Goal: Information Seeking & Learning: Find specific fact

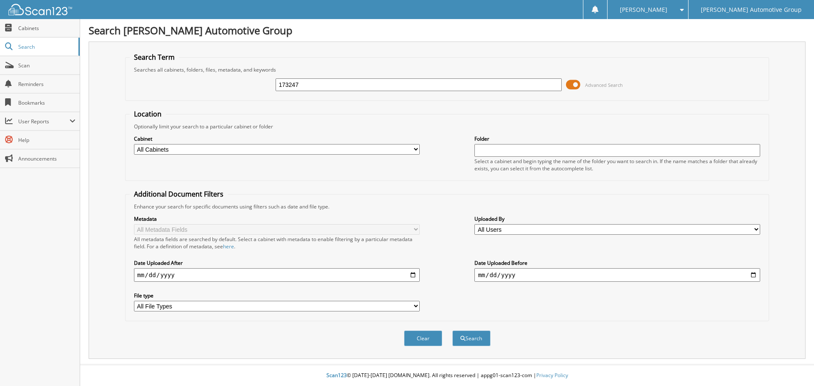
type input "173247"
click at [452, 331] on button "Search" at bounding box center [471, 339] width 38 height 16
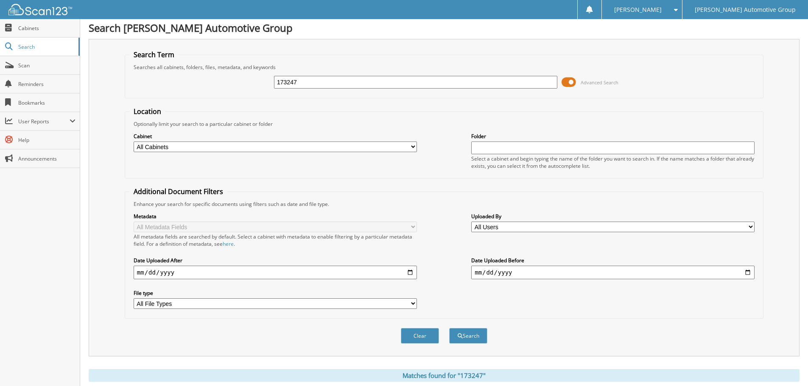
scroll to position [121, 0]
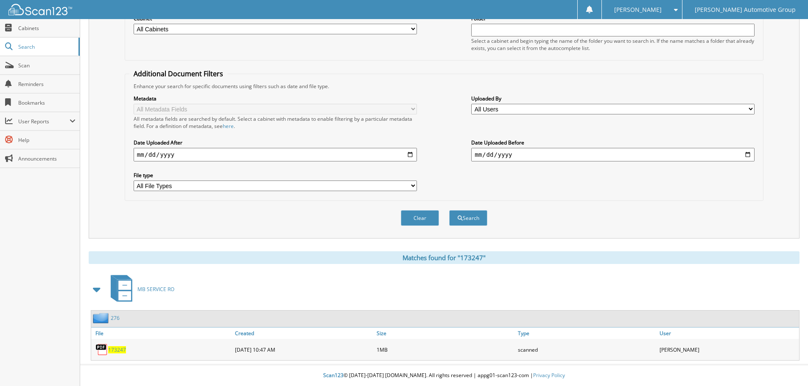
click at [121, 350] on span "173247" at bounding box center [117, 349] width 18 height 7
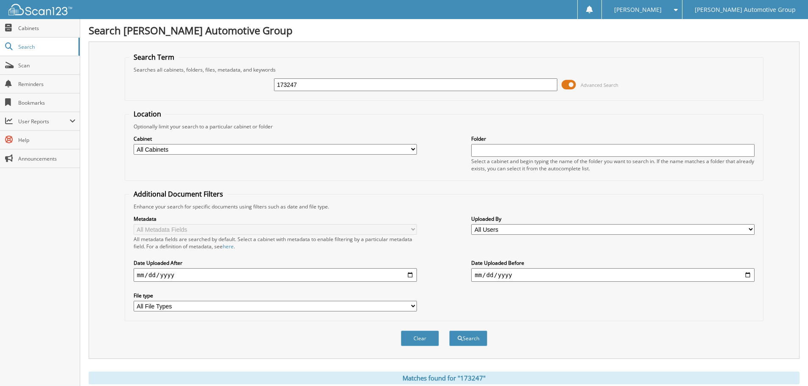
drag, startPoint x: 341, startPoint y: 82, endPoint x: 235, endPoint y: 84, distance: 105.6
click at [213, 78] on div "173247 Advanced Search" at bounding box center [443, 84] width 629 height 23
click at [355, 92] on div "173247" at bounding box center [415, 85] width 283 height 14
click at [343, 87] on input "173247" at bounding box center [415, 84] width 283 height 13
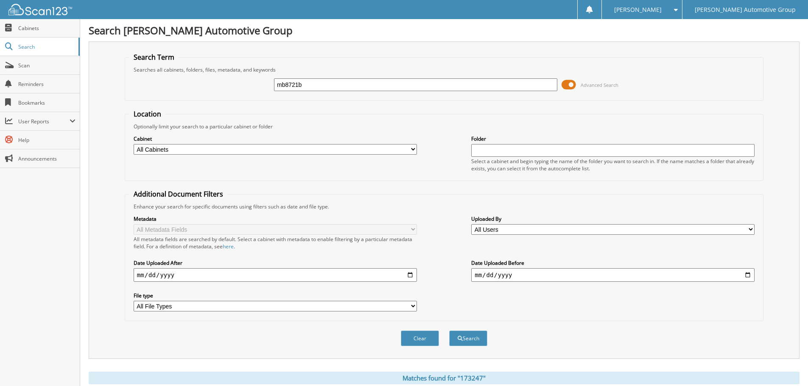
type input "mb8721b"
click at [449, 331] on button "Search" at bounding box center [468, 339] width 38 height 16
click at [431, 81] on input "mb8721b" at bounding box center [415, 84] width 283 height 13
paste input "MB7361"
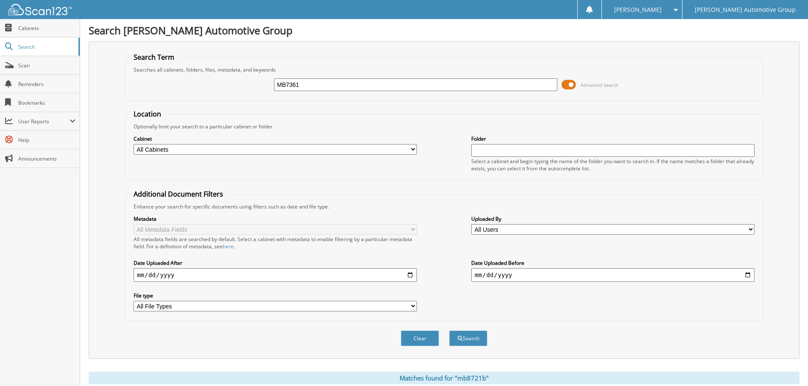
type input "MB7361"
click at [449, 331] on button "Search" at bounding box center [468, 339] width 38 height 16
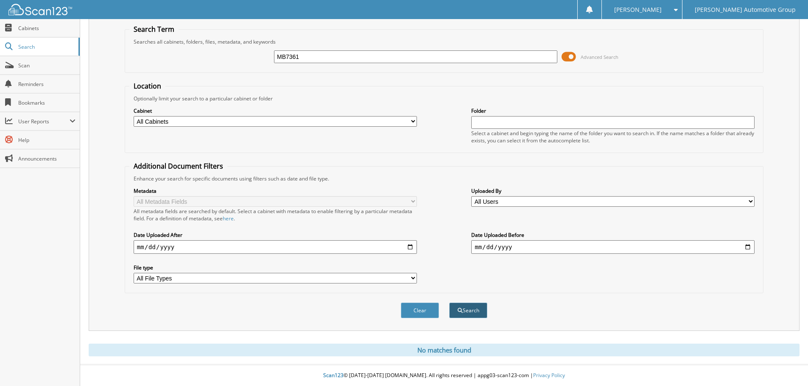
click at [472, 310] on button "Search" at bounding box center [468, 311] width 38 height 16
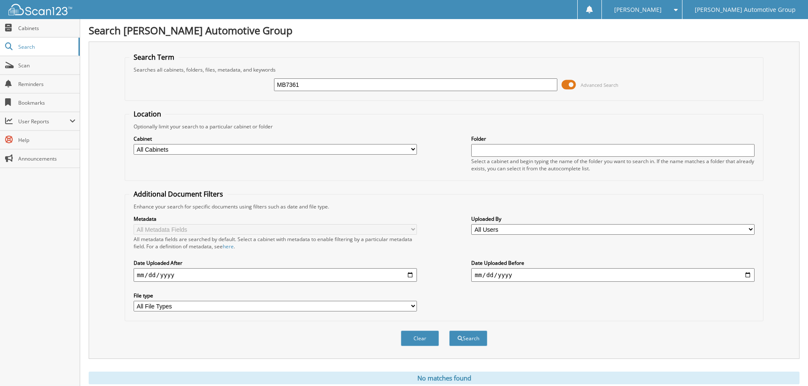
drag, startPoint x: 293, startPoint y: 84, endPoint x: 158, endPoint y: 76, distance: 135.5
click at [158, 76] on div "MB7361 Advanced Search" at bounding box center [443, 84] width 629 height 23
type input "[PERSON_NAME]"
click at [449, 331] on button "Search" at bounding box center [468, 339] width 38 height 16
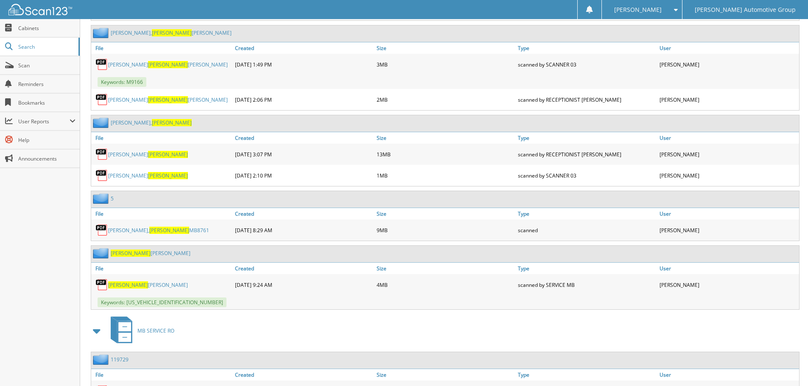
scroll to position [636, 0]
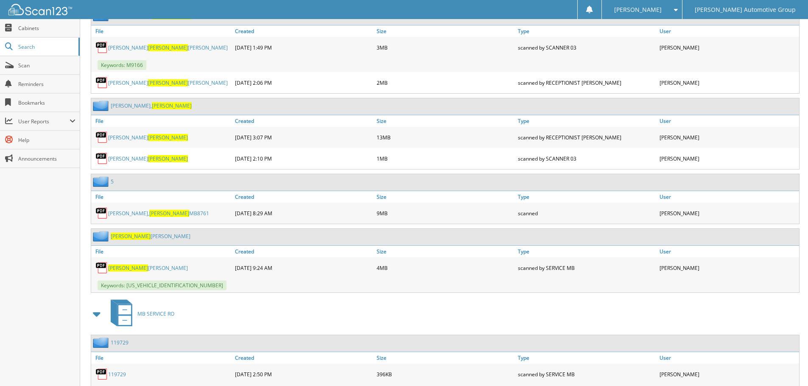
click at [124, 214] on link "[PERSON_NAME] MB8761" at bounding box center [158, 213] width 101 height 7
